Goal: Task Accomplishment & Management: Manage account settings

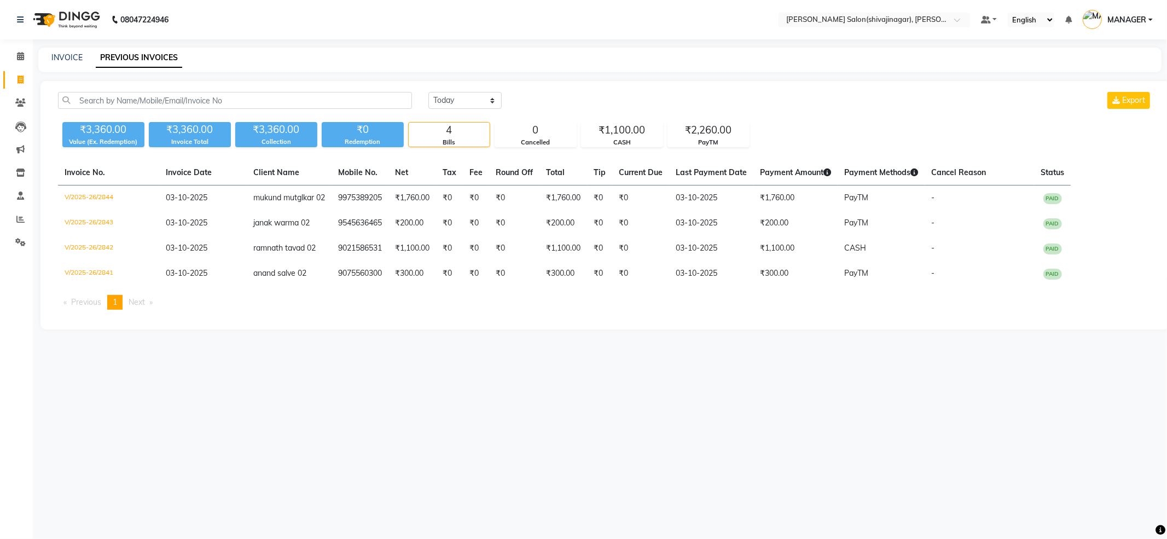
click at [1130, 11] on link "MANAGER" at bounding box center [1117, 20] width 70 height 18
click at [1092, 82] on link "Sign out" at bounding box center [1096, 78] width 100 height 17
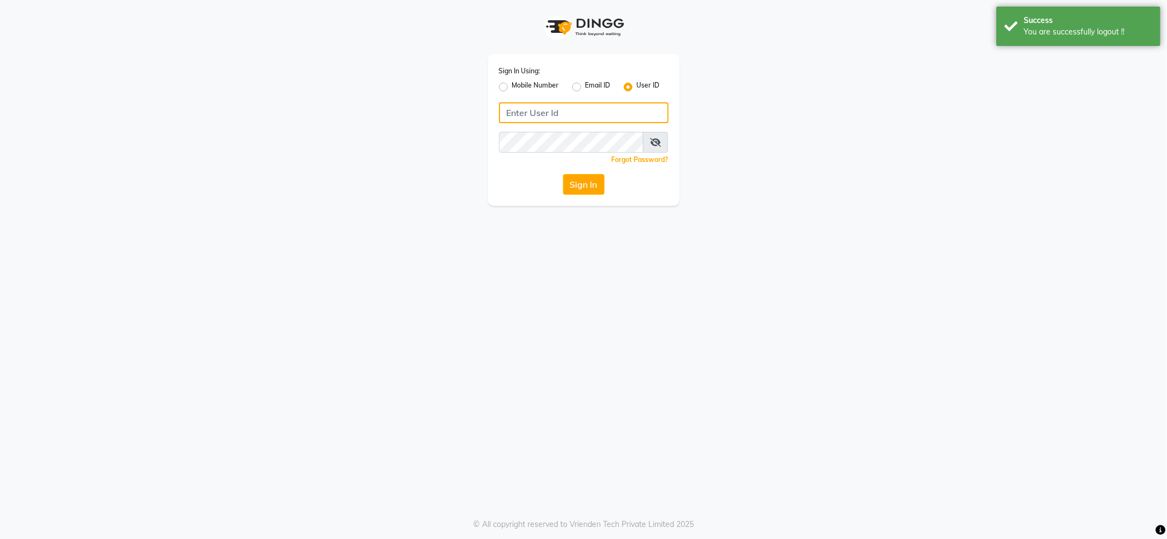
drag, startPoint x: 587, startPoint y: 103, endPoint x: 572, endPoint y: 101, distance: 15.4
click at [587, 103] on input "Username" at bounding box center [584, 112] width 170 height 21
type input "7888029666"
click at [517, 73] on label "Sign In Using:" at bounding box center [520, 71] width 42 height 10
click at [540, 85] on label "Mobile Number" at bounding box center [535, 86] width 47 height 13
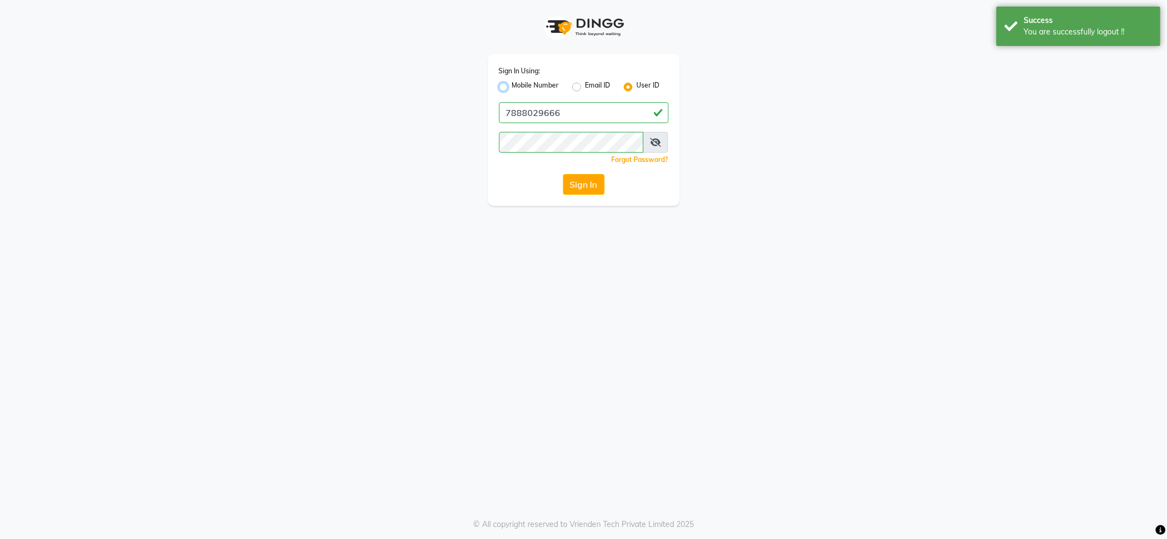
click at [519, 85] on input "Mobile Number" at bounding box center [515, 83] width 7 height 7
radio input "true"
radio input "false"
drag, startPoint x: 559, startPoint y: 112, endPoint x: 565, endPoint y: 121, distance: 11.1
click at [559, 112] on input "Username" at bounding box center [601, 112] width 133 height 21
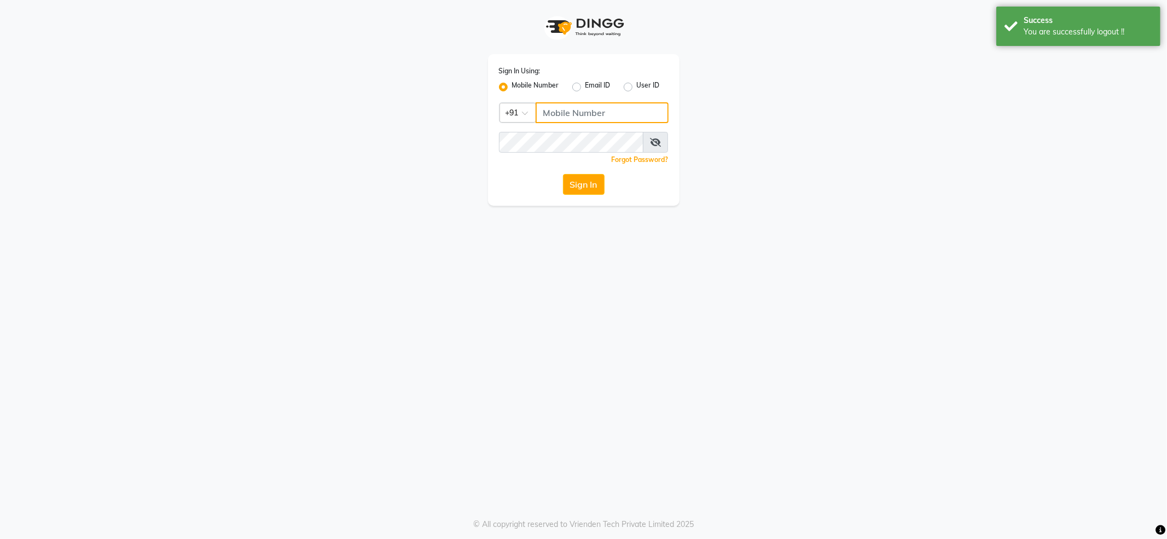
type input "7888039666"
click at [591, 183] on button "Sign In" at bounding box center [584, 184] width 42 height 21
